Goal: Information Seeking & Learning: Learn about a topic

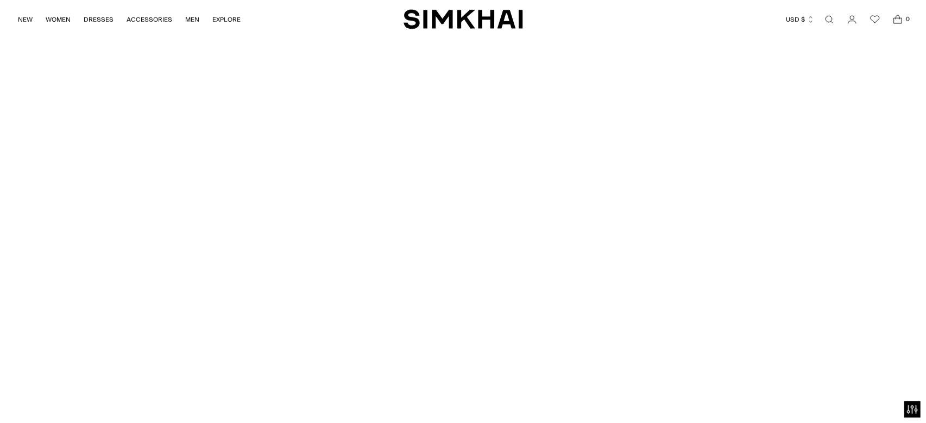
scroll to position [3393, 0]
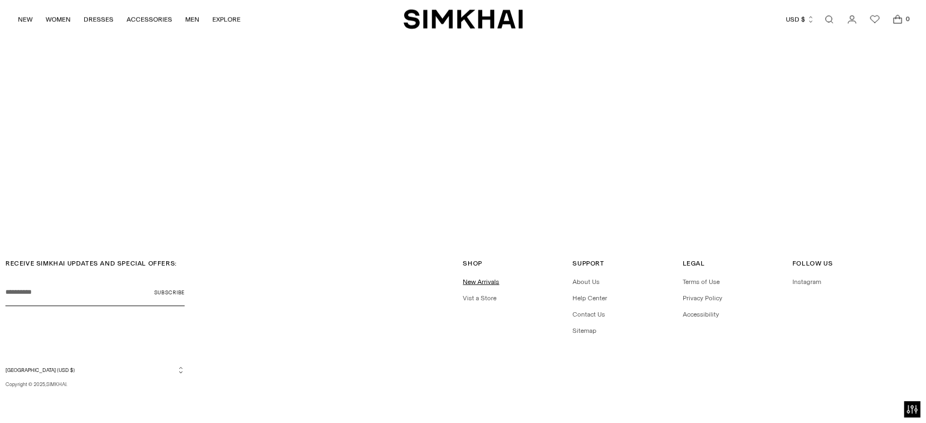
click at [490, 282] on link "New Arrivals" at bounding box center [481, 282] width 36 height 8
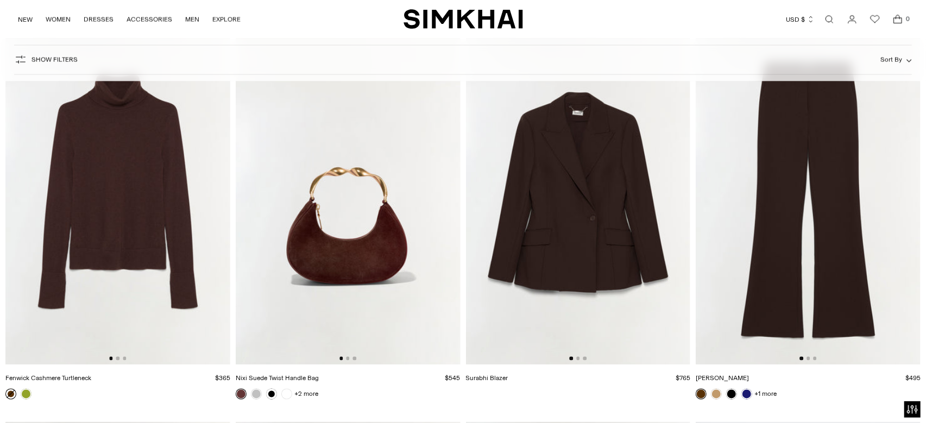
scroll to position [4096, 0]
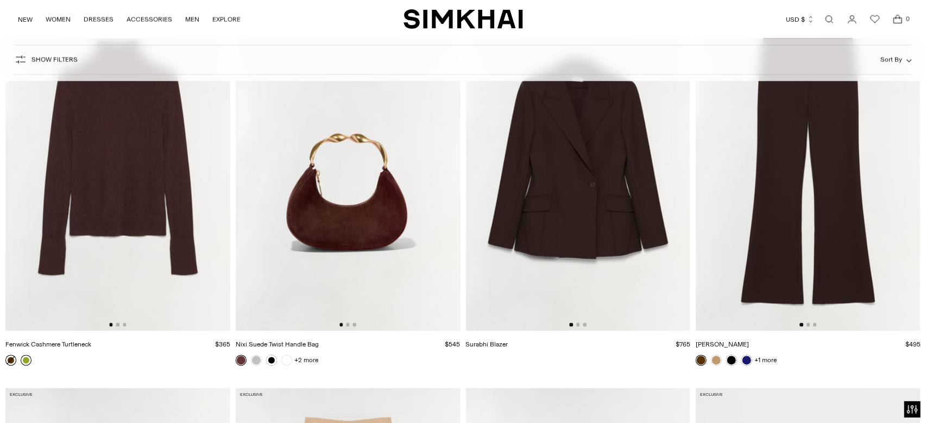
click at [25, 362] on link at bounding box center [26, 360] width 11 height 11
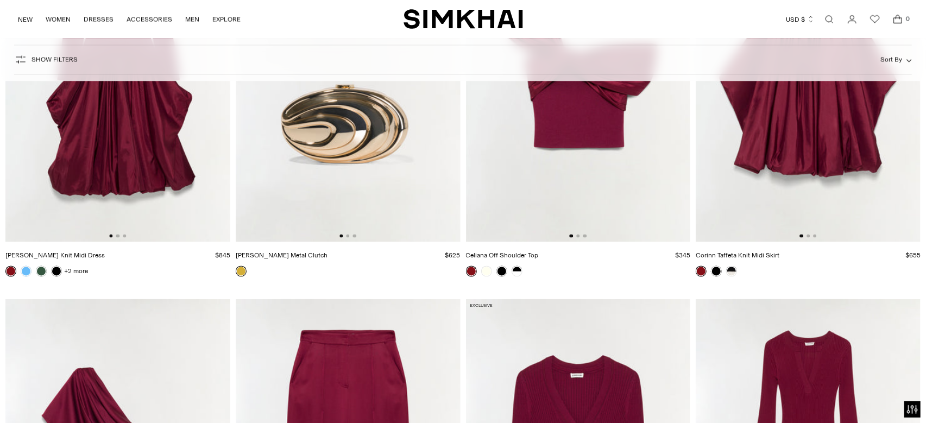
scroll to position [9605, 0]
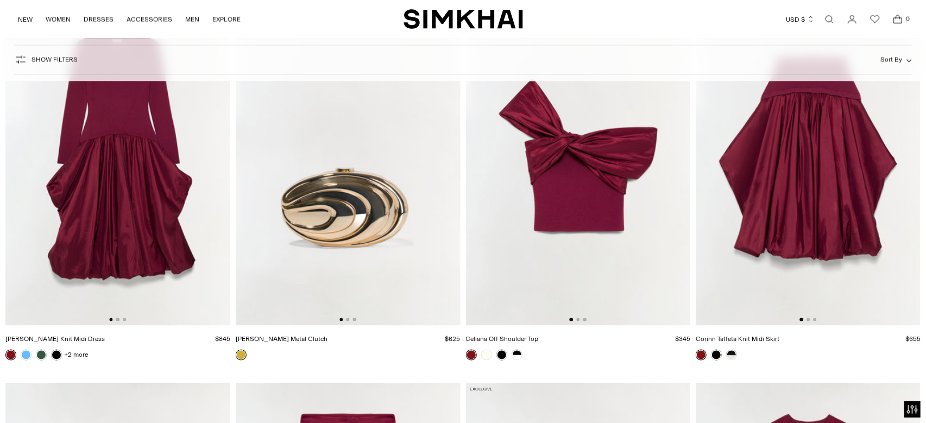
click at [569, 222] on img at bounding box center [578, 157] width 225 height 337
click at [351, 253] on img at bounding box center [348, 157] width 225 height 337
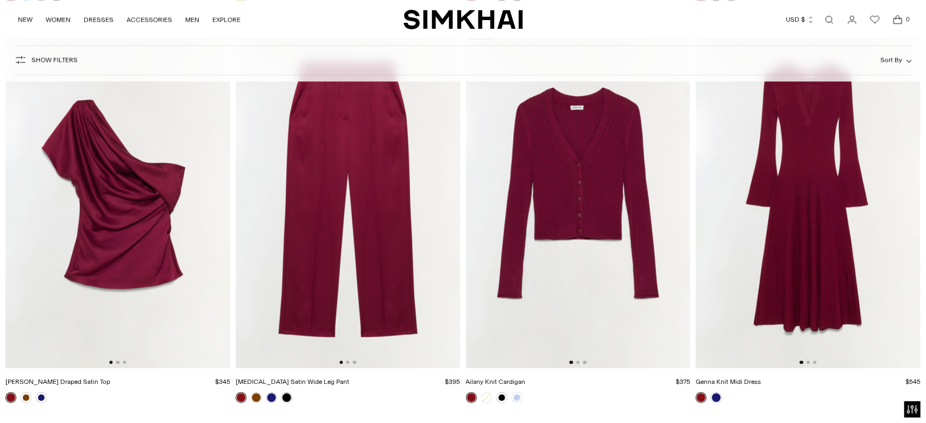
scroll to position [10004, 0]
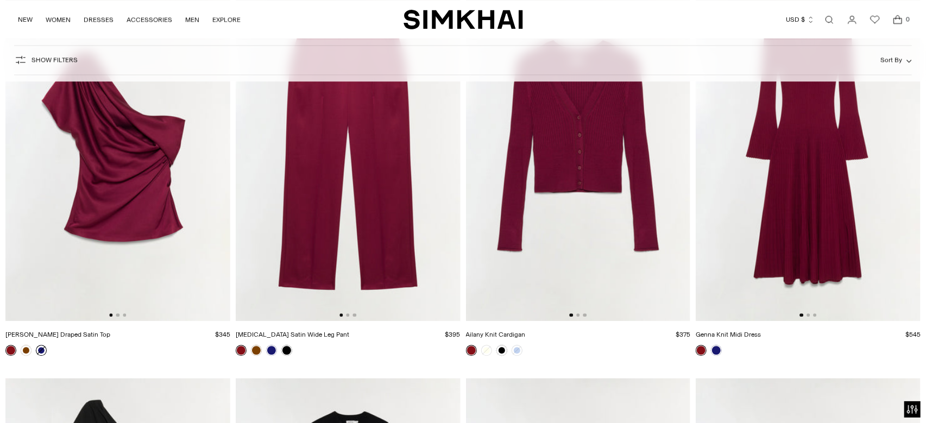
click at [41, 352] on link at bounding box center [41, 350] width 11 height 11
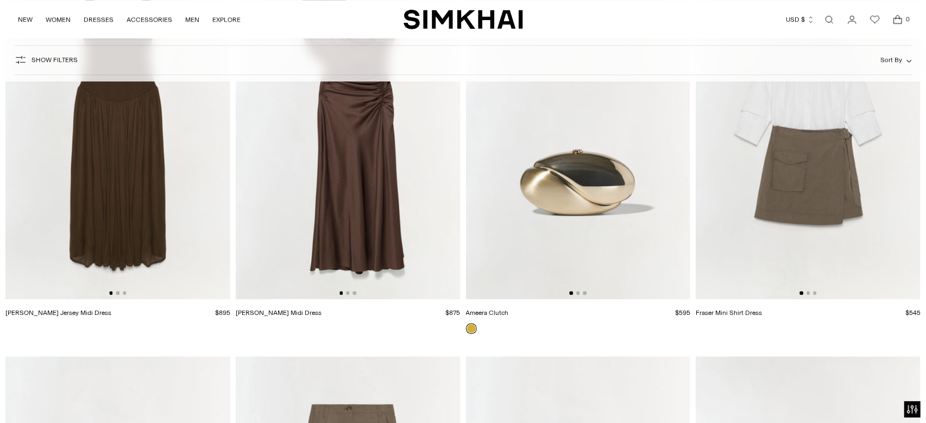
scroll to position [18644, 0]
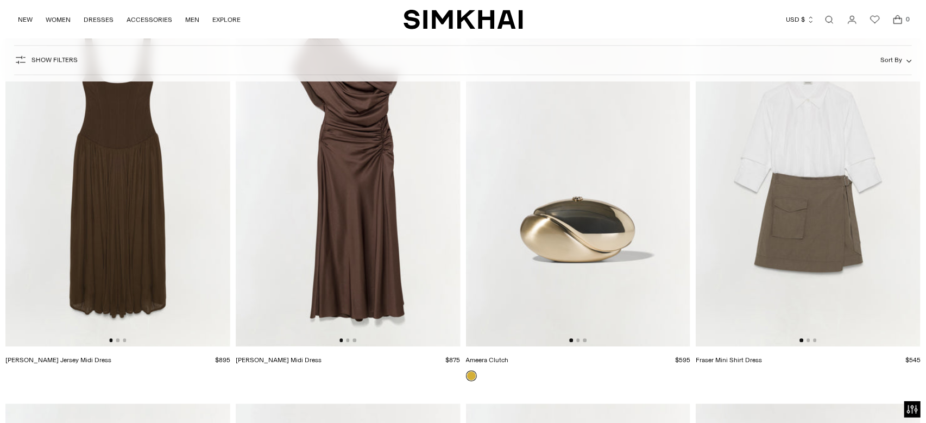
click at [616, 239] on img at bounding box center [578, 177] width 225 height 337
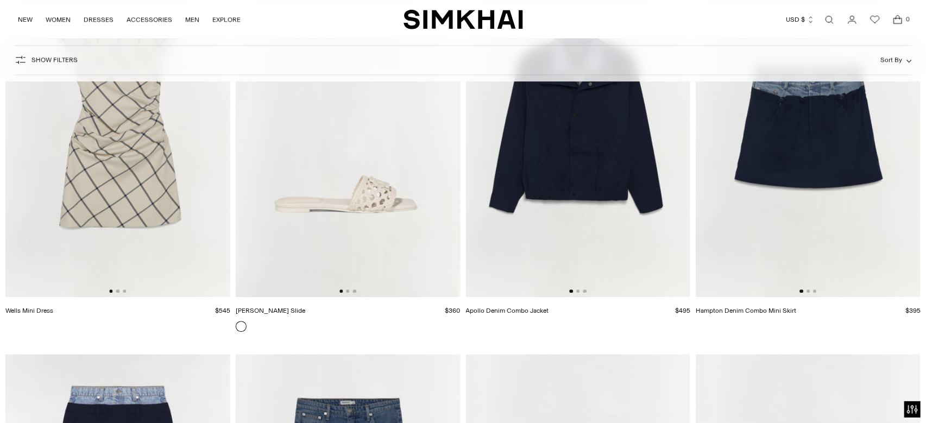
scroll to position [21375, 0]
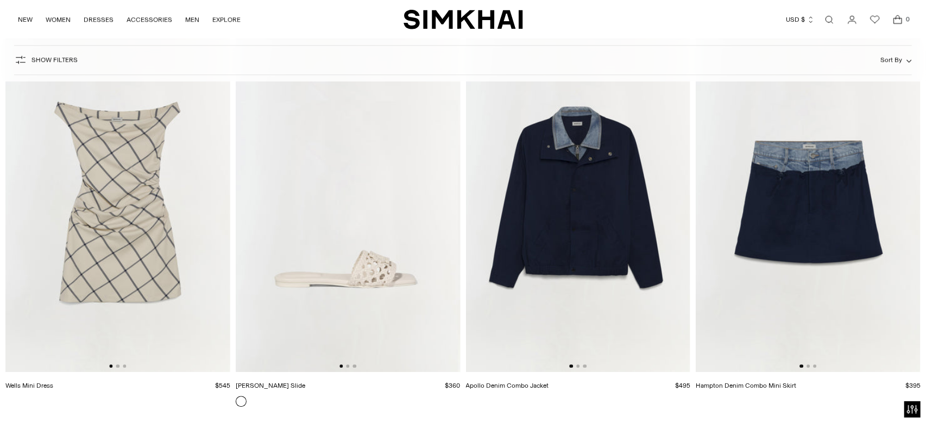
click at [110, 240] on img at bounding box center [117, 203] width 225 height 337
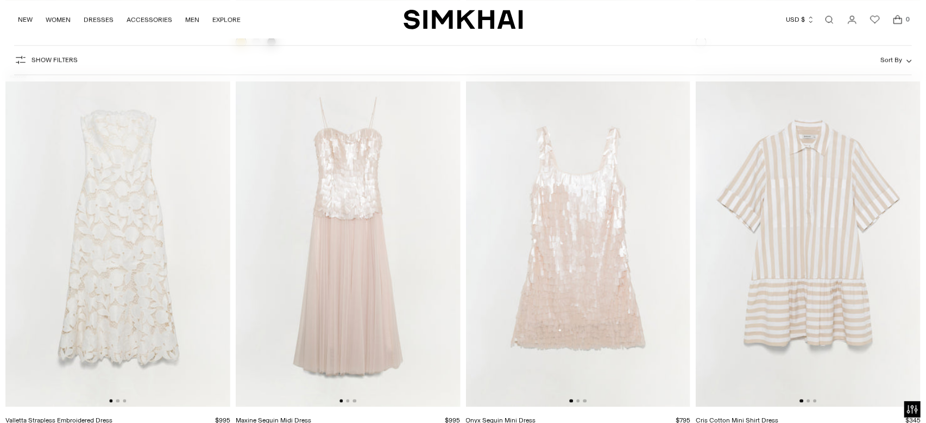
scroll to position [26906, 0]
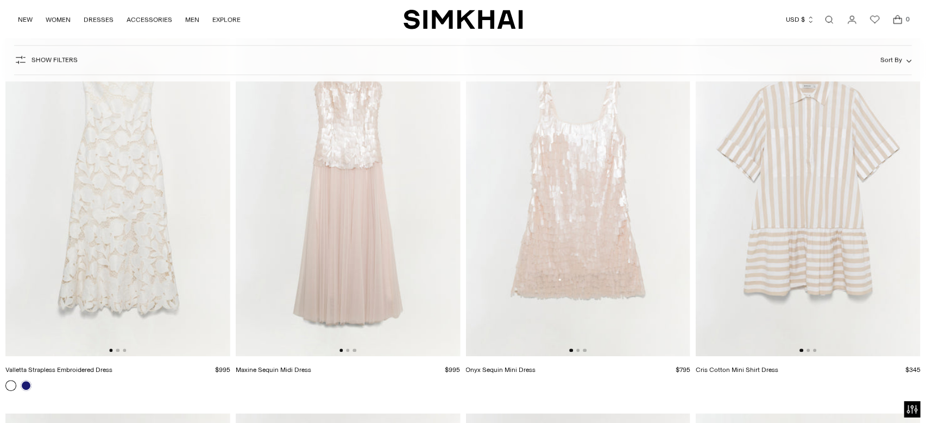
click at [386, 286] on img at bounding box center [348, 187] width 225 height 337
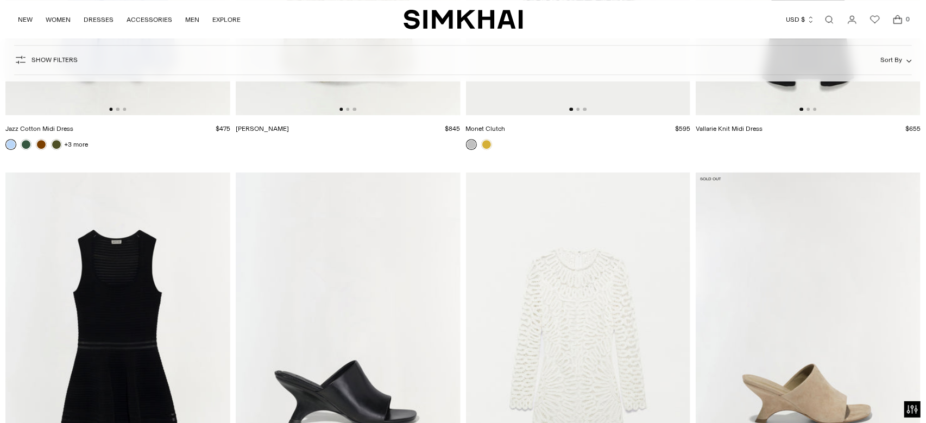
scroll to position [30029, 0]
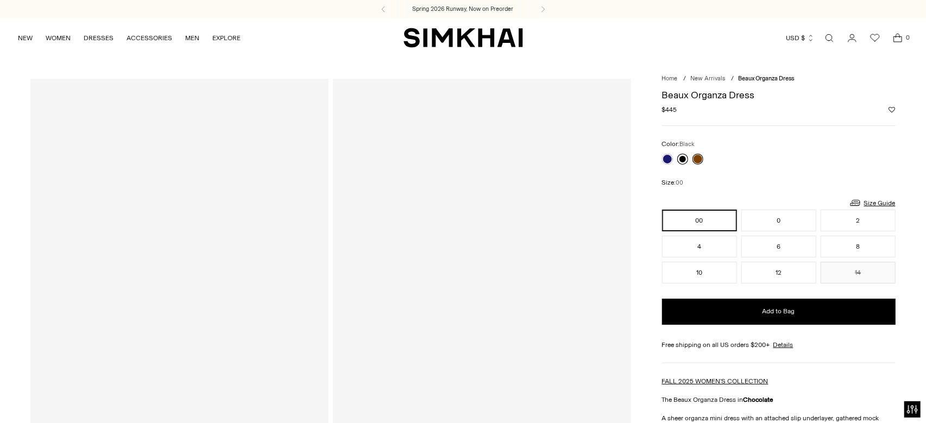
click at [680, 162] on link at bounding box center [682, 159] width 11 height 11
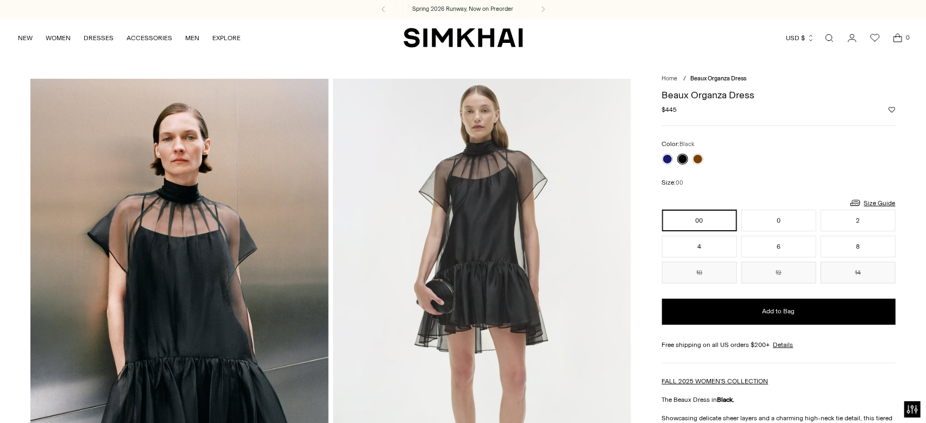
scroll to position [49, 0]
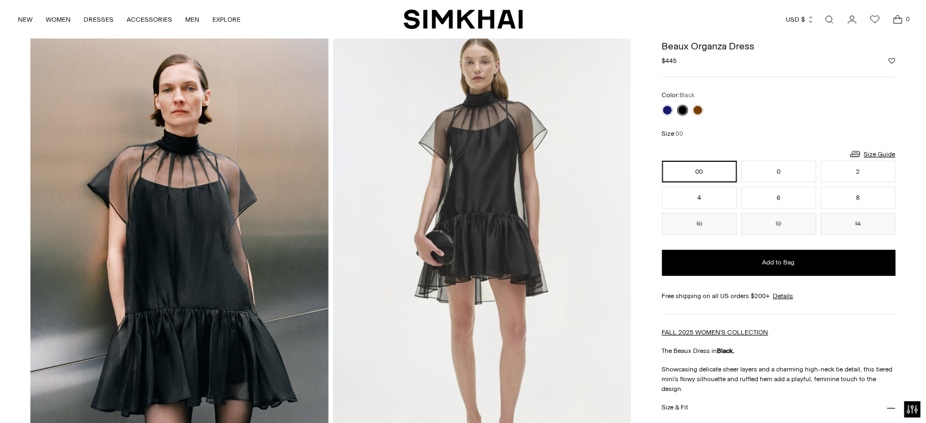
click at [699, 103] on div at bounding box center [683, 110] width 46 height 15
click at [699, 108] on link at bounding box center [697, 110] width 11 height 11
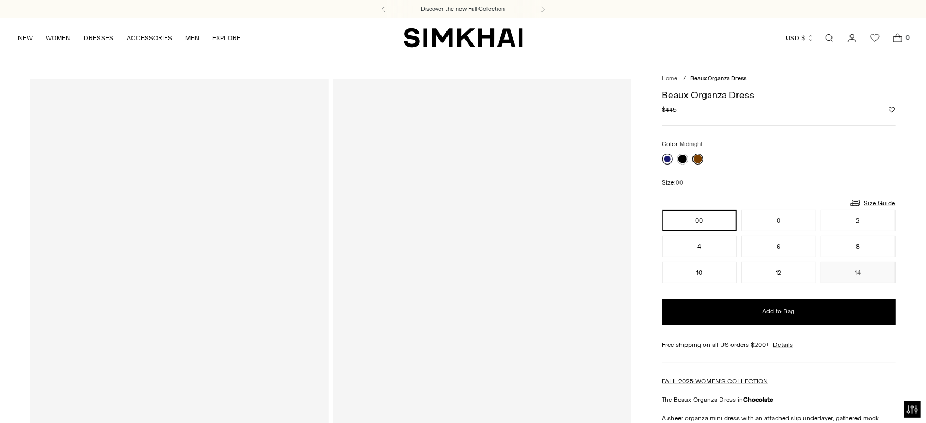
click at [667, 156] on link at bounding box center [667, 159] width 11 height 11
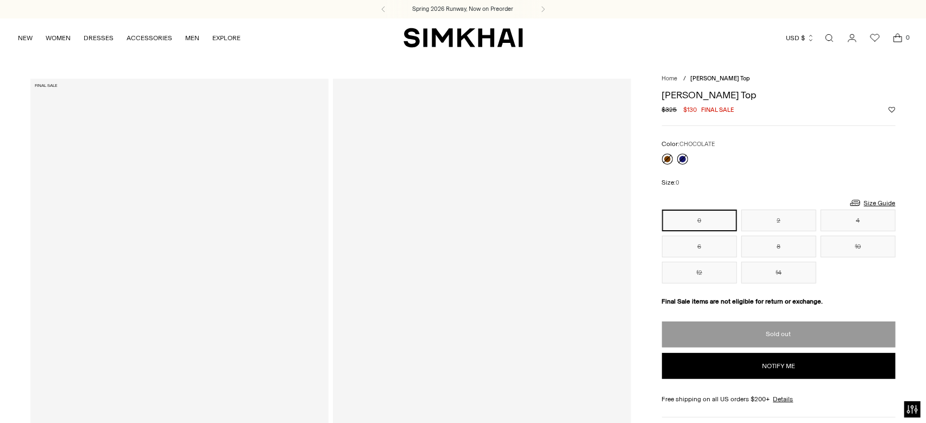
click at [669, 161] on link at bounding box center [667, 159] width 11 height 11
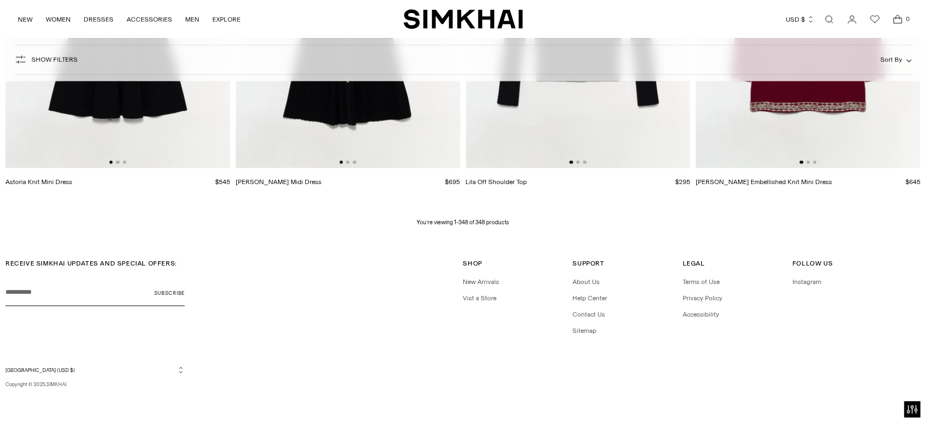
scroll to position [31593, 0]
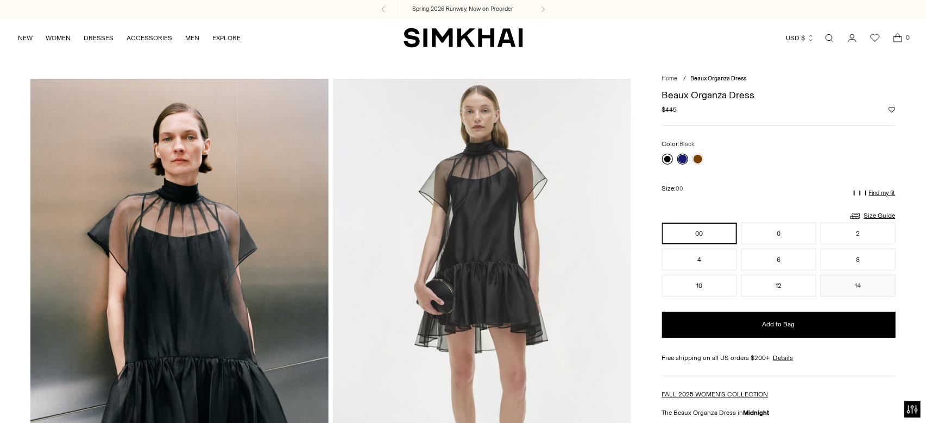
click at [668, 159] on link at bounding box center [667, 159] width 11 height 11
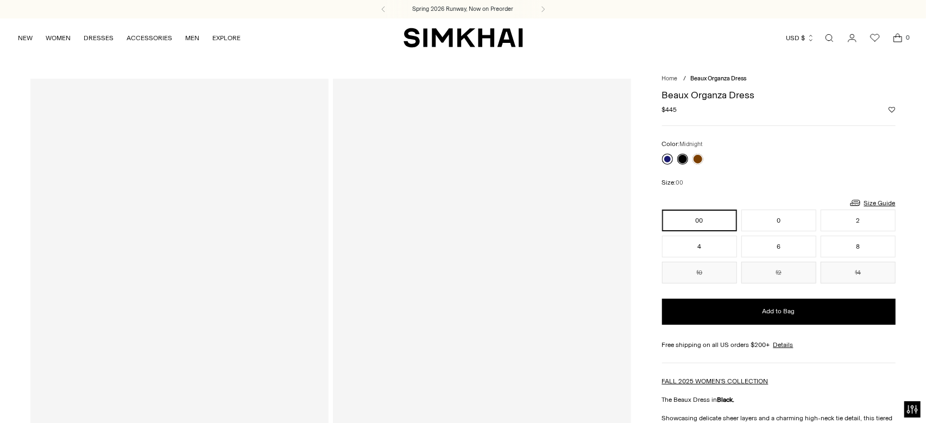
click at [671, 159] on link at bounding box center [667, 159] width 11 height 11
